Goal: Answer question/provide support: Answer question/provide support

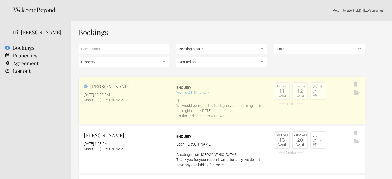
click at [196, 106] on p "Hi, We would be interested to stay in your charming hotel on the night of the 1…" at bounding box center [221, 108] width 91 height 21
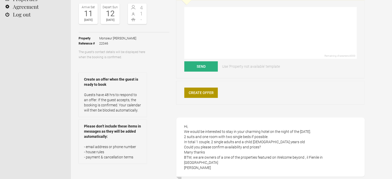
scroll to position [77, 0]
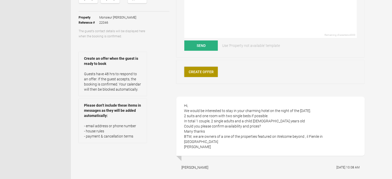
click at [197, 73] on link "Create Offer" at bounding box center [201, 72] width 34 height 10
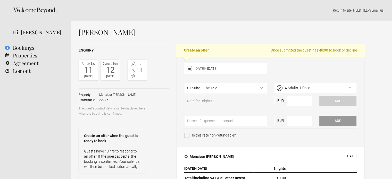
click at [261, 88] on select"] "01 Suite – The Tale 02 Suite – The Novel 03 Double room – The Ballad 04 Double …" at bounding box center [226, 88] width 82 height 10
click at [185, 83] on select"] "01 Suite – The Tale 02 Suite – The Novel 03 Double room – The Ballad 04 Double …" at bounding box center [226, 88] width 82 height 10
click at [351, 87] on div "4 Adults, 1 Child" at bounding box center [316, 88] width 82 height 10
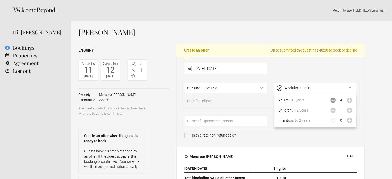
click at [335, 100] on icon "Decrease" at bounding box center [333, 100] width 5 height 5
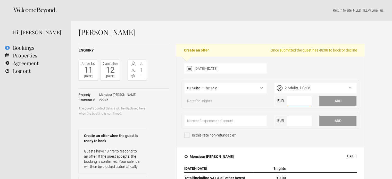
click at [293, 101] on input"] "number" at bounding box center [299, 101] width 25 height 10
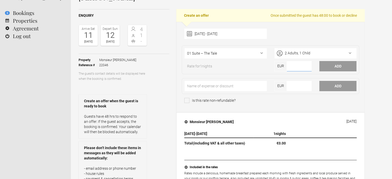
scroll to position [26, 0]
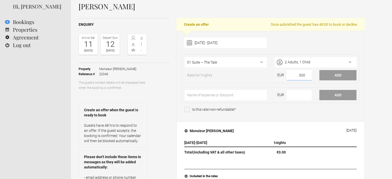
type input"] "500"
click at [342, 107] on div "Is this rate non-refundable?" at bounding box center [270, 111] width 173 height 8
click at [327, 74] on button "Add" at bounding box center [338, 75] width 37 height 10
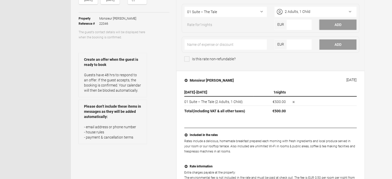
scroll to position [0, 0]
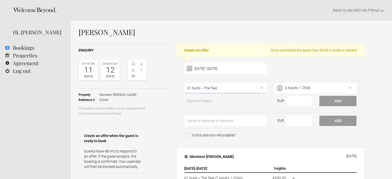
click at [264, 88] on select"] "01 Suite – The Tale 02 Suite – The Novel 03 Double room – The Ballad 04 Double …" at bounding box center [226, 88] width 82 height 10
select select"] "1096"
click at [185, 83] on select"] "01 Suite – The Tale 02 Suite – The Novel 03 Double room – The Ballad 04 Double …" at bounding box center [226, 88] width 82 height 10
click at [295, 104] on input"] "number" at bounding box center [299, 101] width 25 height 10
type input"] "500"
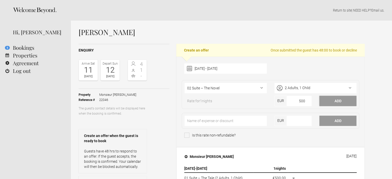
click at [343, 102] on button "Add" at bounding box center [338, 101] width 37 height 10
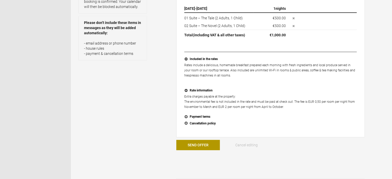
scroll to position [155, 0]
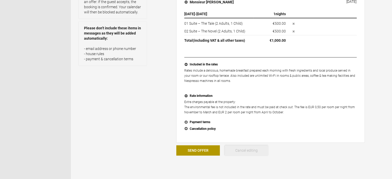
drag, startPoint x: 244, startPoint y: 150, endPoint x: 221, endPoint y: 21, distance: 131.5
click at [243, 150] on button "Cancel editing" at bounding box center [247, 150] width 44 height 10
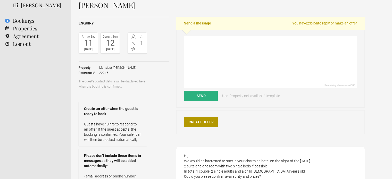
scroll to position [26, 0]
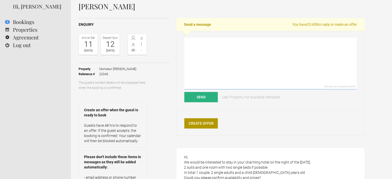
click at [198, 45] on textarea at bounding box center [270, 64] width 173 height 52
paste textarea "Dear ……… Greetings from [GEOGRAPHIC_DATA]! Thank you for your request. Unfortun…"
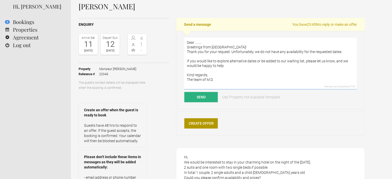
drag, startPoint x: 199, startPoint y: 43, endPoint x: 195, endPoint y: 42, distance: 3.8
click at [195, 42] on textarea "Dear ……… Greetings from Athens! Thank you for your request. Unfortunately, we d…" at bounding box center [270, 64] width 173 height 52
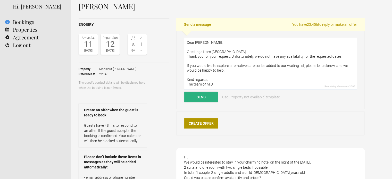
type textarea "Dear Gabriela, Greetings from Athens! Thank you for your request. Unfortunately…"
click at [202, 98] on button "Send" at bounding box center [201, 97] width 34 height 10
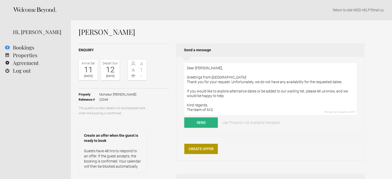
scroll to position [0, 0]
click at [30, 9] on icon at bounding box center [35, 10] width 44 height 6
